Goal: Transaction & Acquisition: Purchase product/service

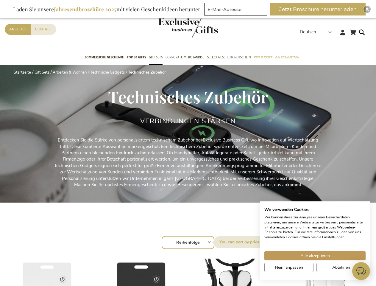
click at [188, 143] on p "Entdecken Sie die Stärke von personalisiertem technischem Zubehör bei Exclusive…" at bounding box center [188, 162] width 268 height 51
click at [318, 32] on strong "Deutsch" at bounding box center [315, 32] width 31 height 7
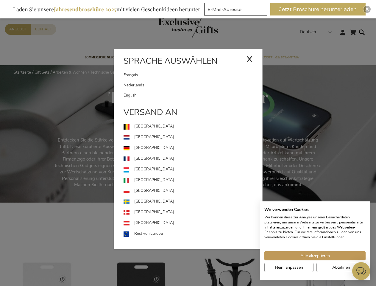
click at [320, 9] on button "Jetzt Broschüre herunterladen" at bounding box center [317, 9] width 95 height 13
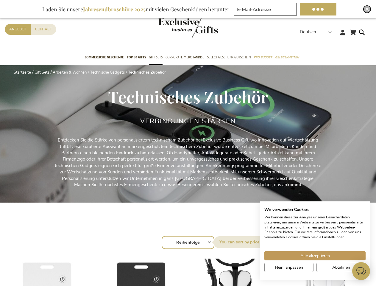
click at [367, 9] on img "Close" at bounding box center [367, 9] width 4 height 4
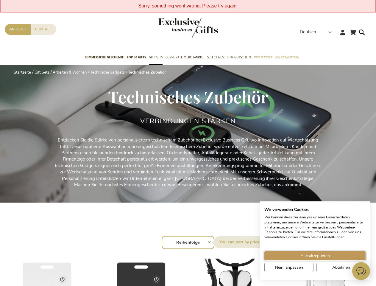
click at [315, 255] on span "Alle akzeptieren" at bounding box center [314, 255] width 29 height 6
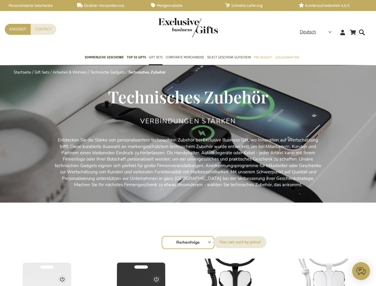
click at [361, 271] on icon at bounding box center [361, 271] width 18 height 18
